Goal: Information Seeking & Learning: Learn about a topic

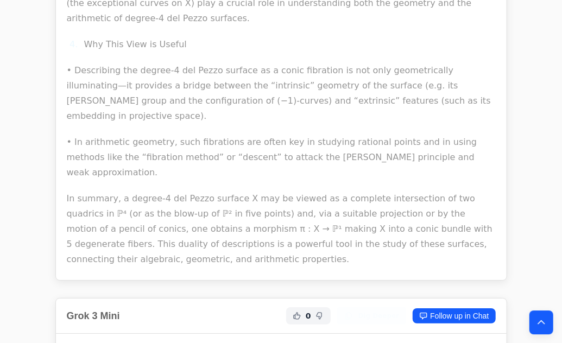
scroll to position [3332, 0]
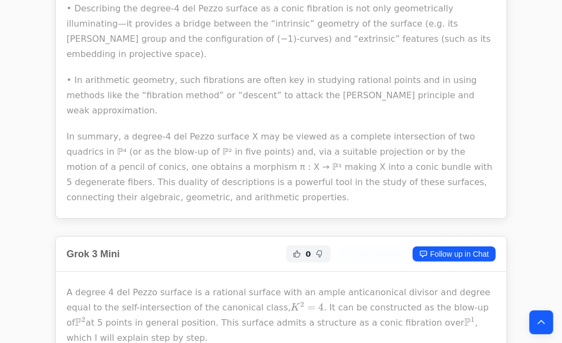
drag, startPoint x: 121, startPoint y: 184, endPoint x: 187, endPoint y: 202, distance: 69.3
drag, startPoint x: 187, startPoint y: 202, endPoint x: 168, endPoint y: 200, distance: 19.1
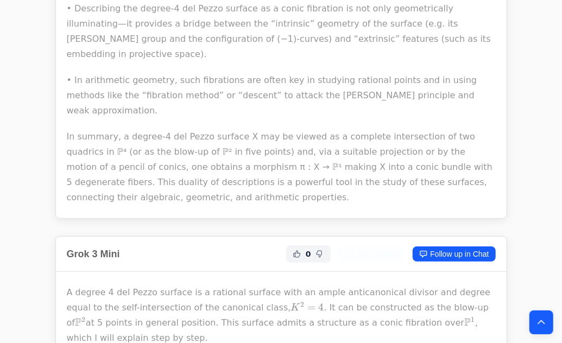
drag, startPoint x: 168, startPoint y: 200, endPoint x: 251, endPoint y: 216, distance: 84.6
drag, startPoint x: 251, startPoint y: 216, endPoint x: 217, endPoint y: 201, distance: 37.2
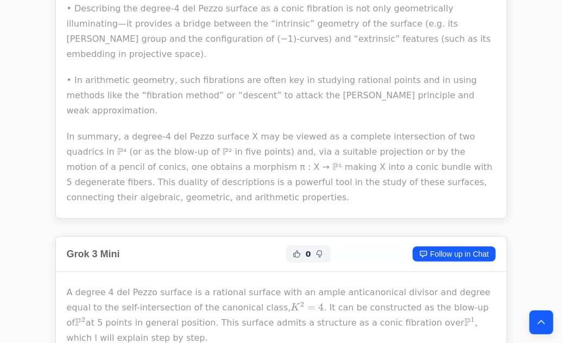
drag, startPoint x: 217, startPoint y: 201, endPoint x: 228, endPoint y: 217, distance: 19.1
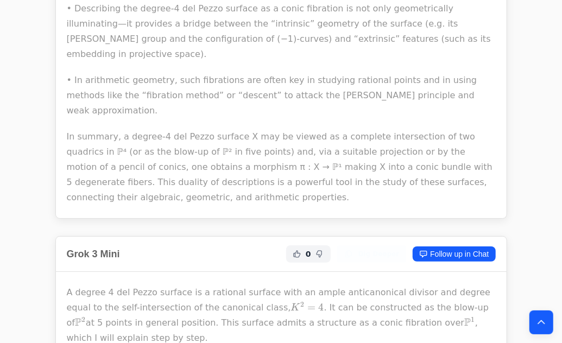
drag, startPoint x: 228, startPoint y: 217, endPoint x: 210, endPoint y: 204, distance: 22.6
drag, startPoint x: 210, startPoint y: 204, endPoint x: 229, endPoint y: 222, distance: 26.1
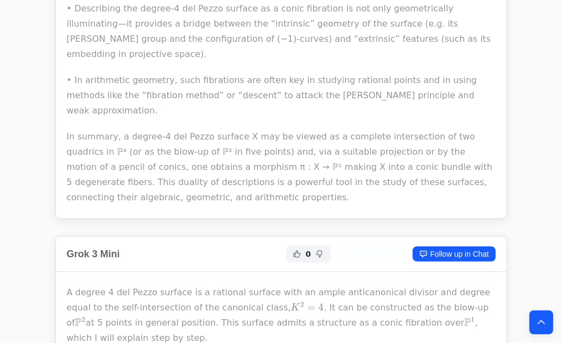
drag, startPoint x: 229, startPoint y: 222, endPoint x: 222, endPoint y: 207, distance: 16.8
drag, startPoint x: 222, startPoint y: 207, endPoint x: 223, endPoint y: 218, distance: 11.0
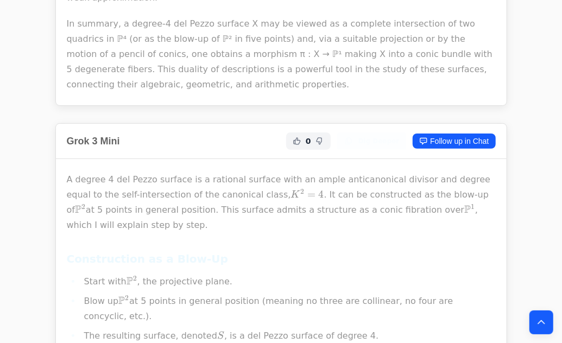
scroll to position [3501, 0]
